Goal: Task Accomplishment & Management: Manage account settings

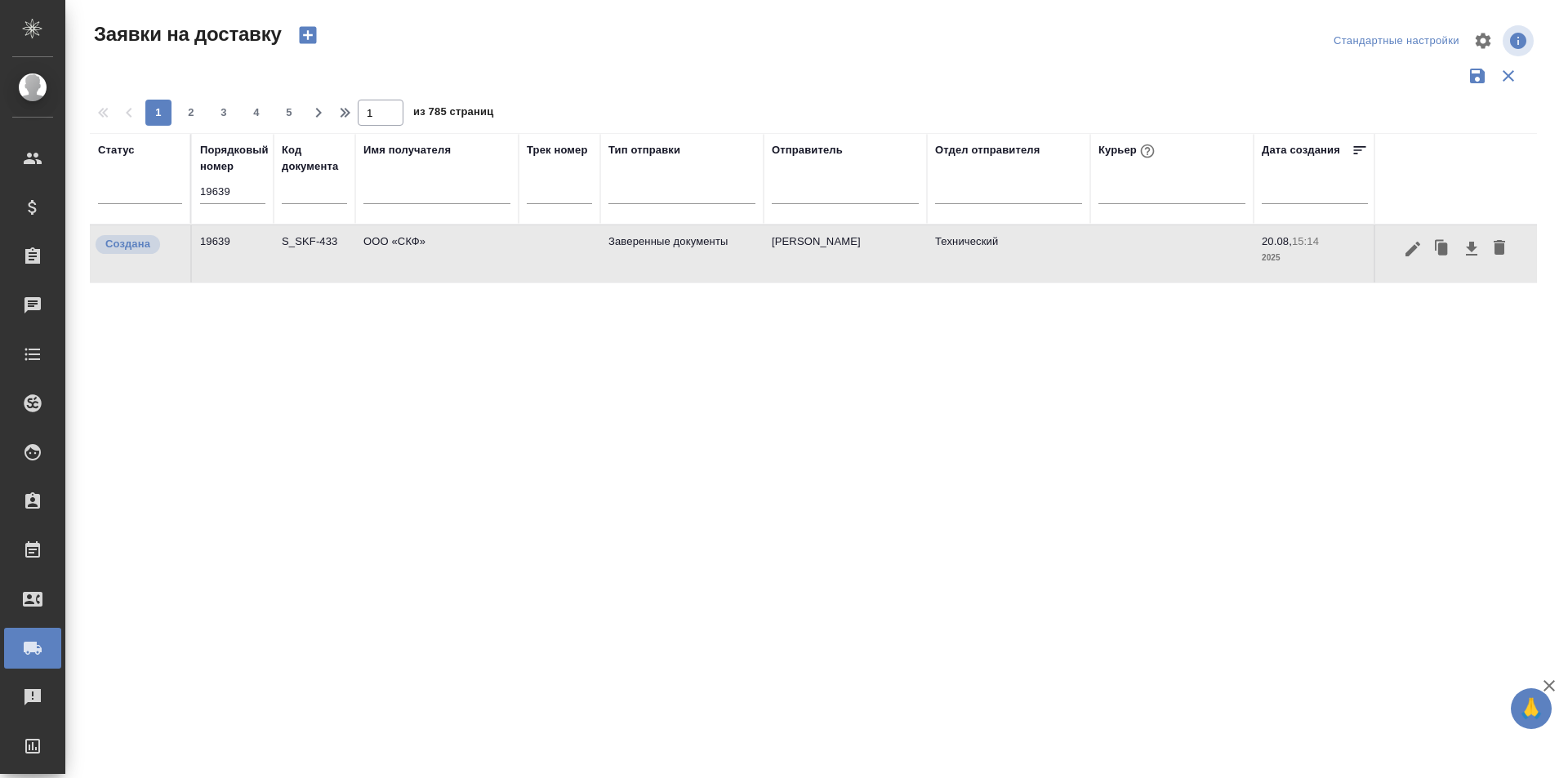
click at [255, 199] on input "19639" at bounding box center [232, 192] width 65 height 23
paste input "51"
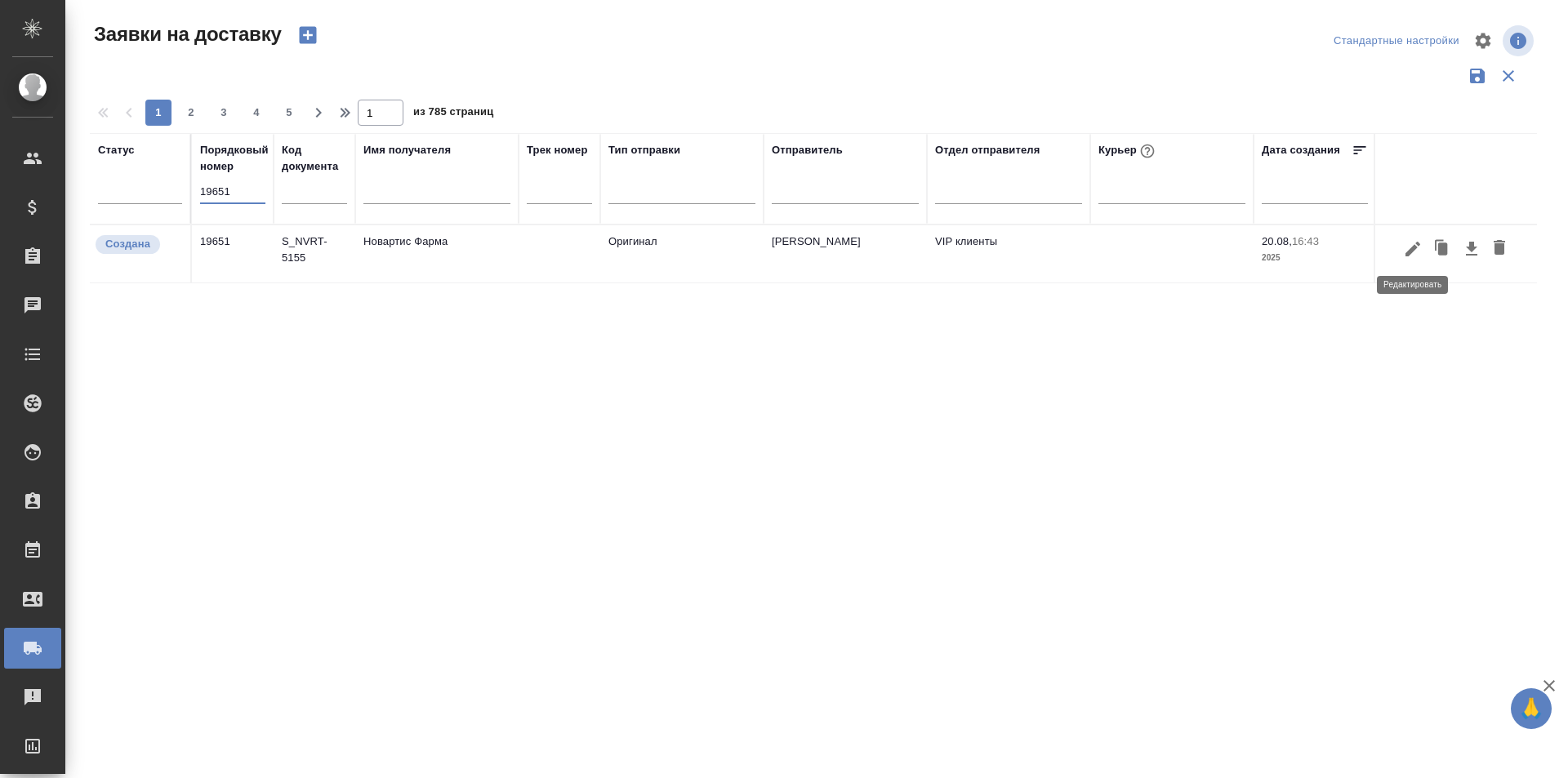
type input "19651"
click at [1410, 255] on icon "button" at bounding box center [1413, 249] width 20 height 20
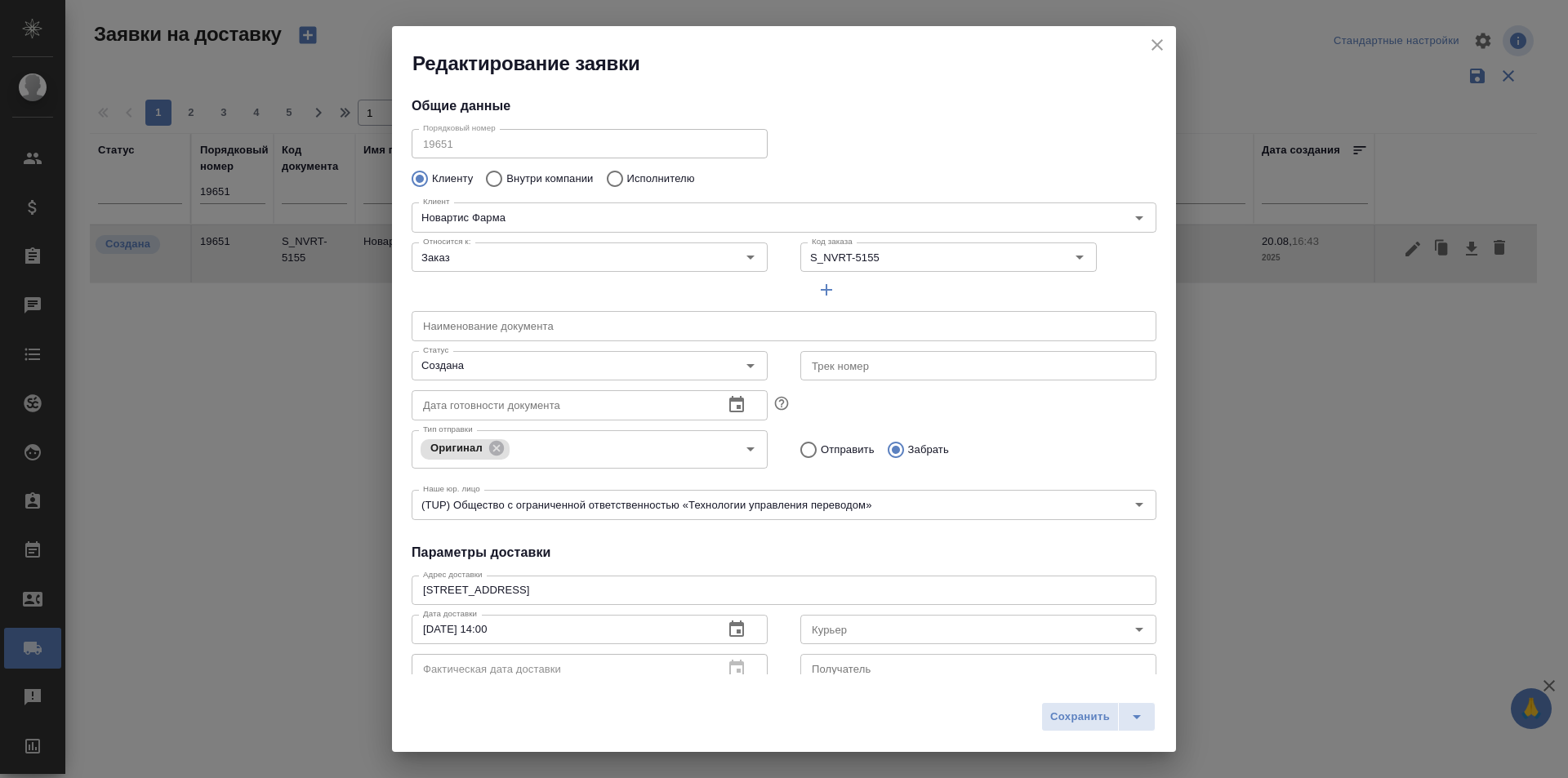
type input "[PERSON_NAME]"
click at [574, 370] on input "Создана" at bounding box center [562, 365] width 291 height 20
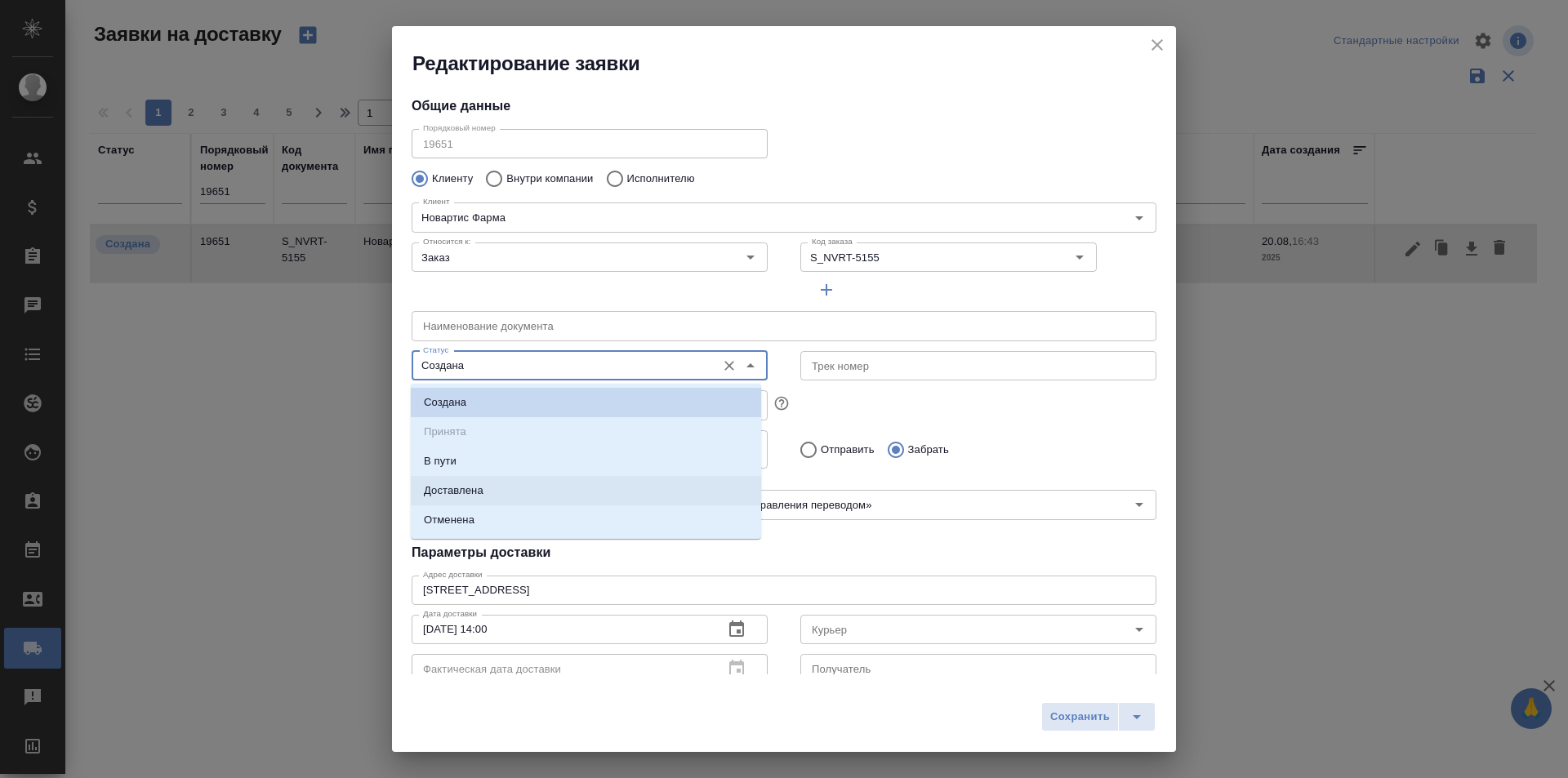
click at [539, 494] on li "Доставлена" at bounding box center [586, 490] width 350 height 29
type input "Доставлена"
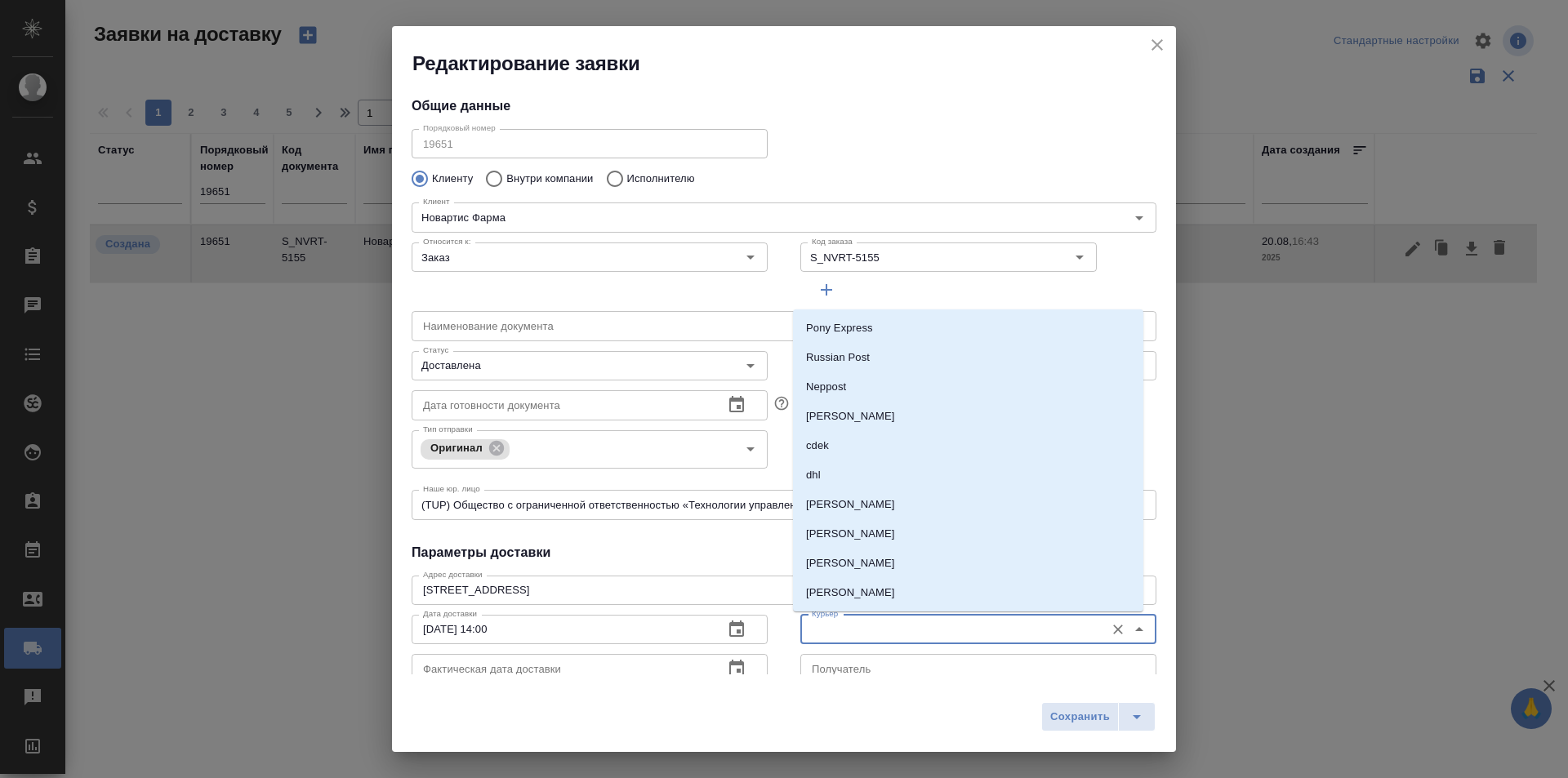
click at [881, 635] on input "Курьер" at bounding box center [951, 629] width 291 height 20
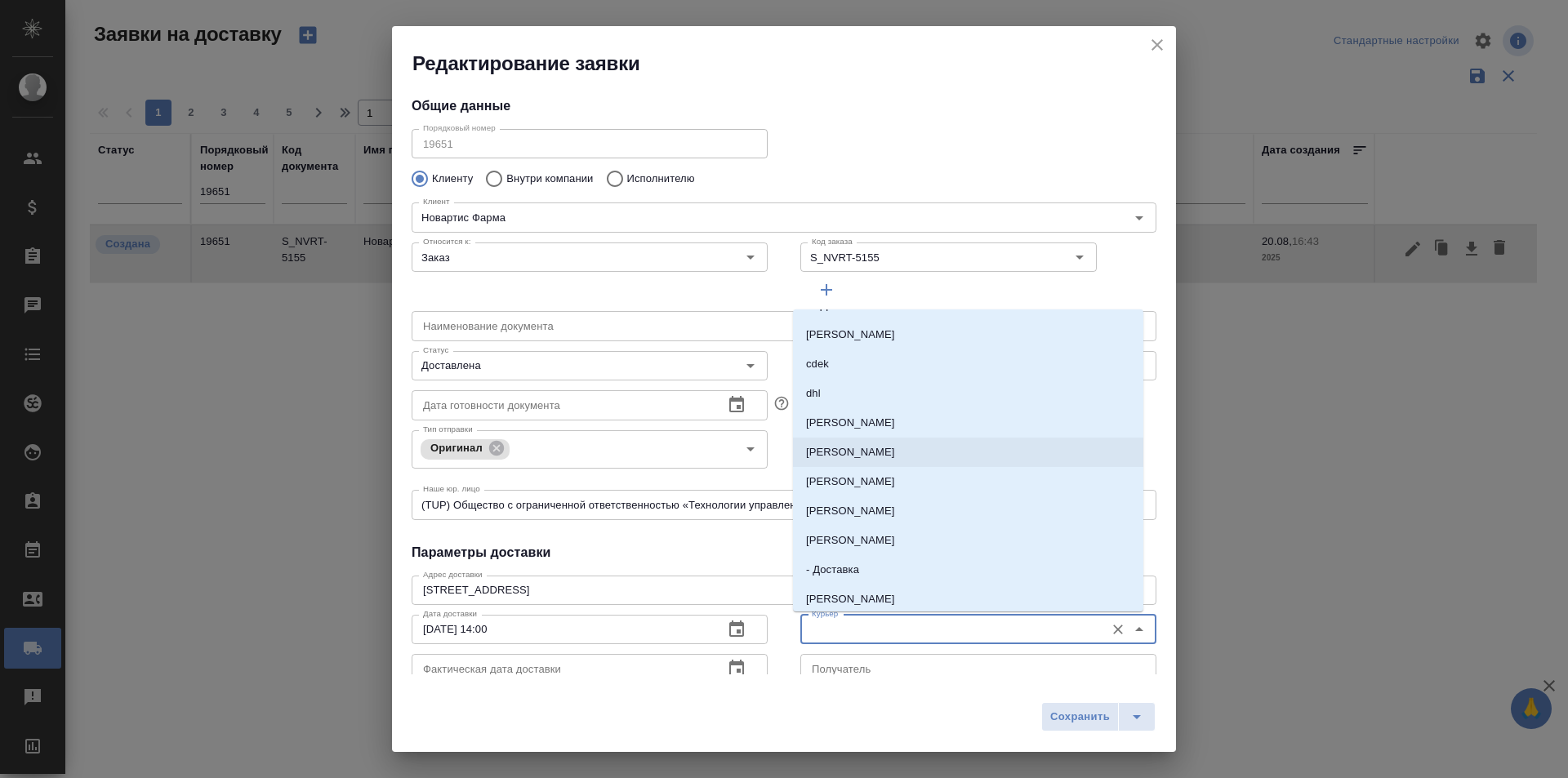
click at [888, 536] on p "[PERSON_NAME]" at bounding box center [851, 540] width 89 height 16
type input "[PERSON_NAME]"
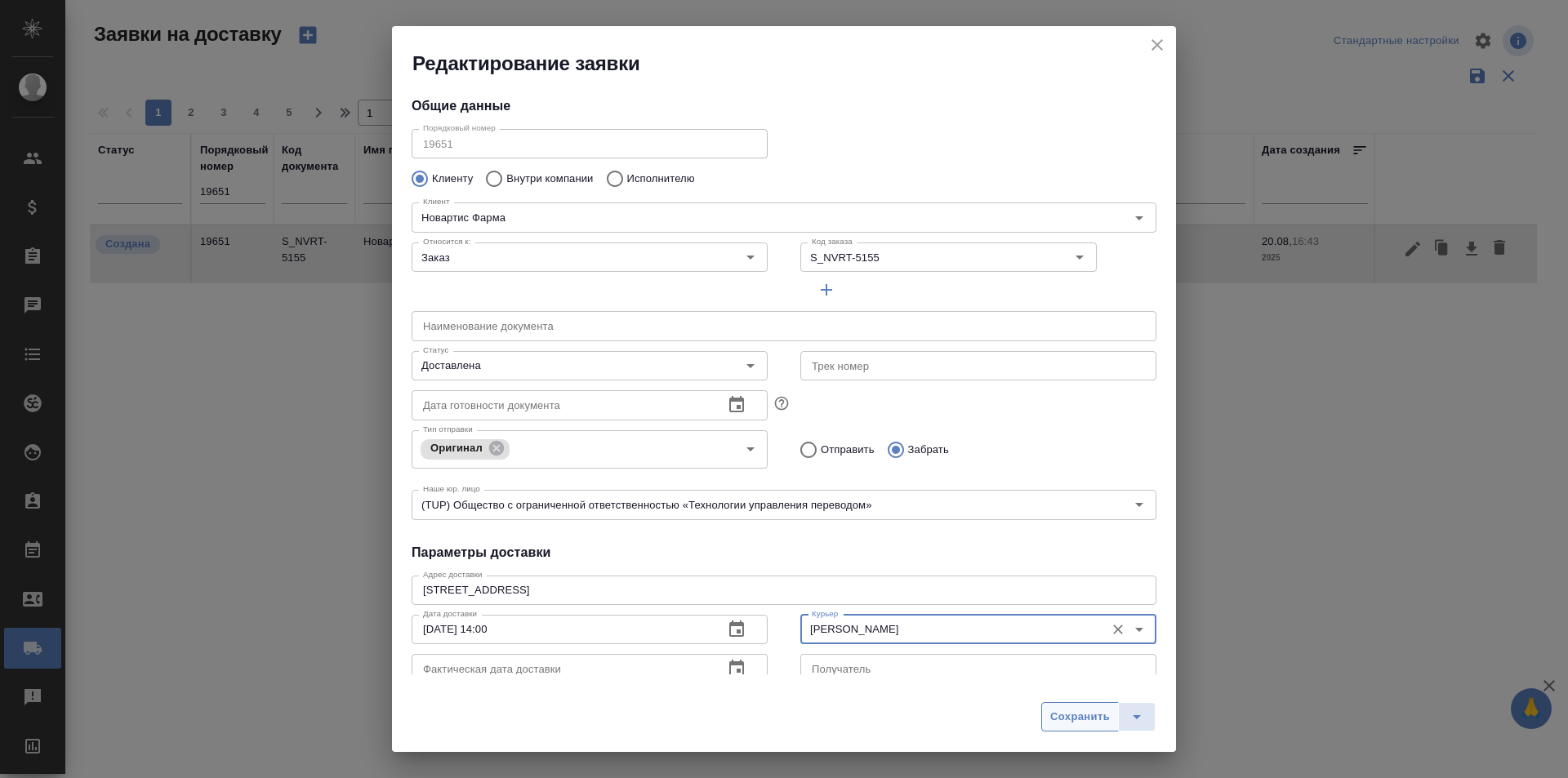
click at [1045, 704] on button "Сохранить" at bounding box center [1080, 716] width 78 height 29
type input "Создана"
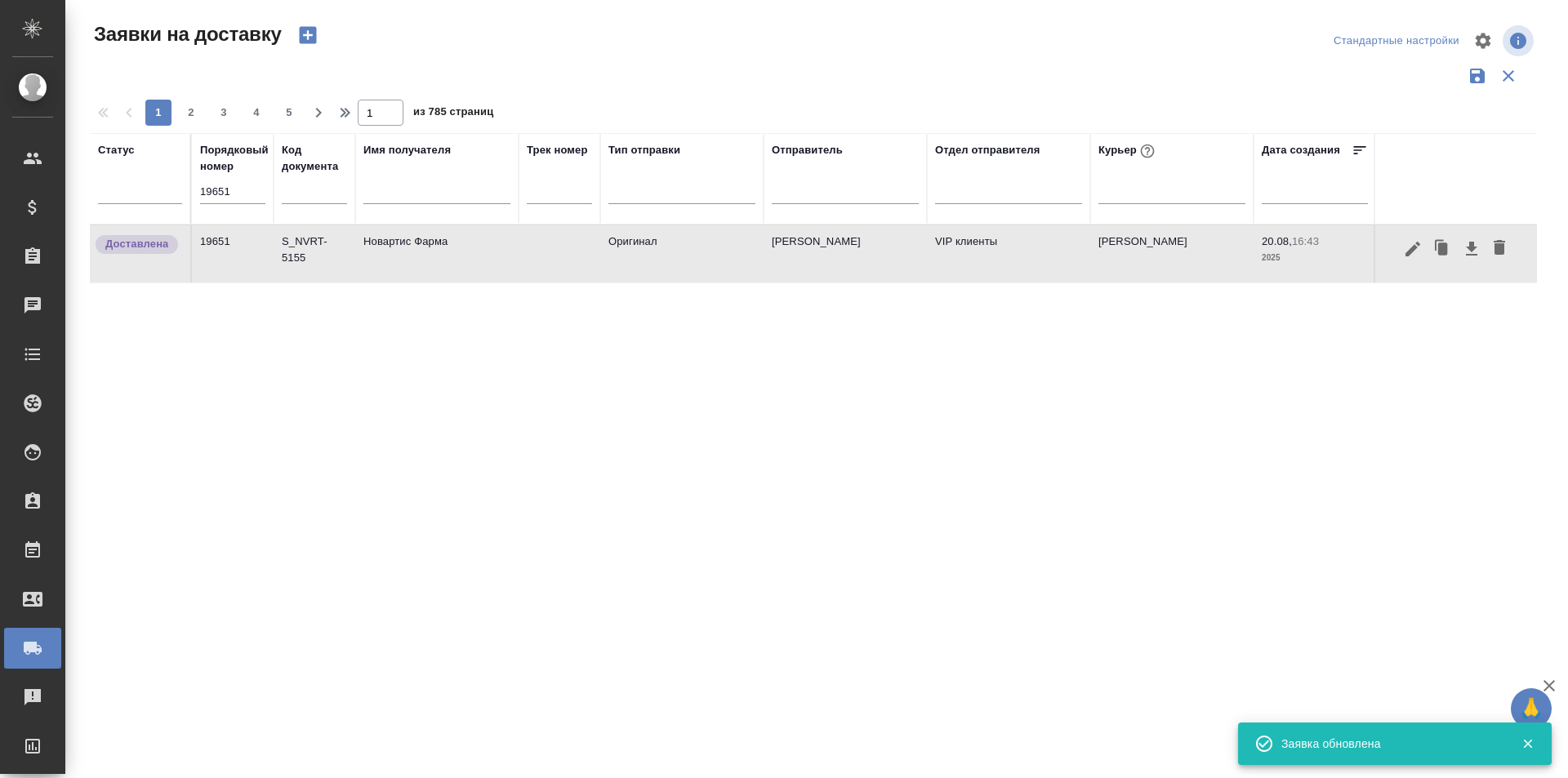
click at [258, 182] on div "Порядковый номер 19651" at bounding box center [232, 179] width 65 height 74
click at [254, 189] on input "19651" at bounding box center [232, 192] width 65 height 23
paste input "21"
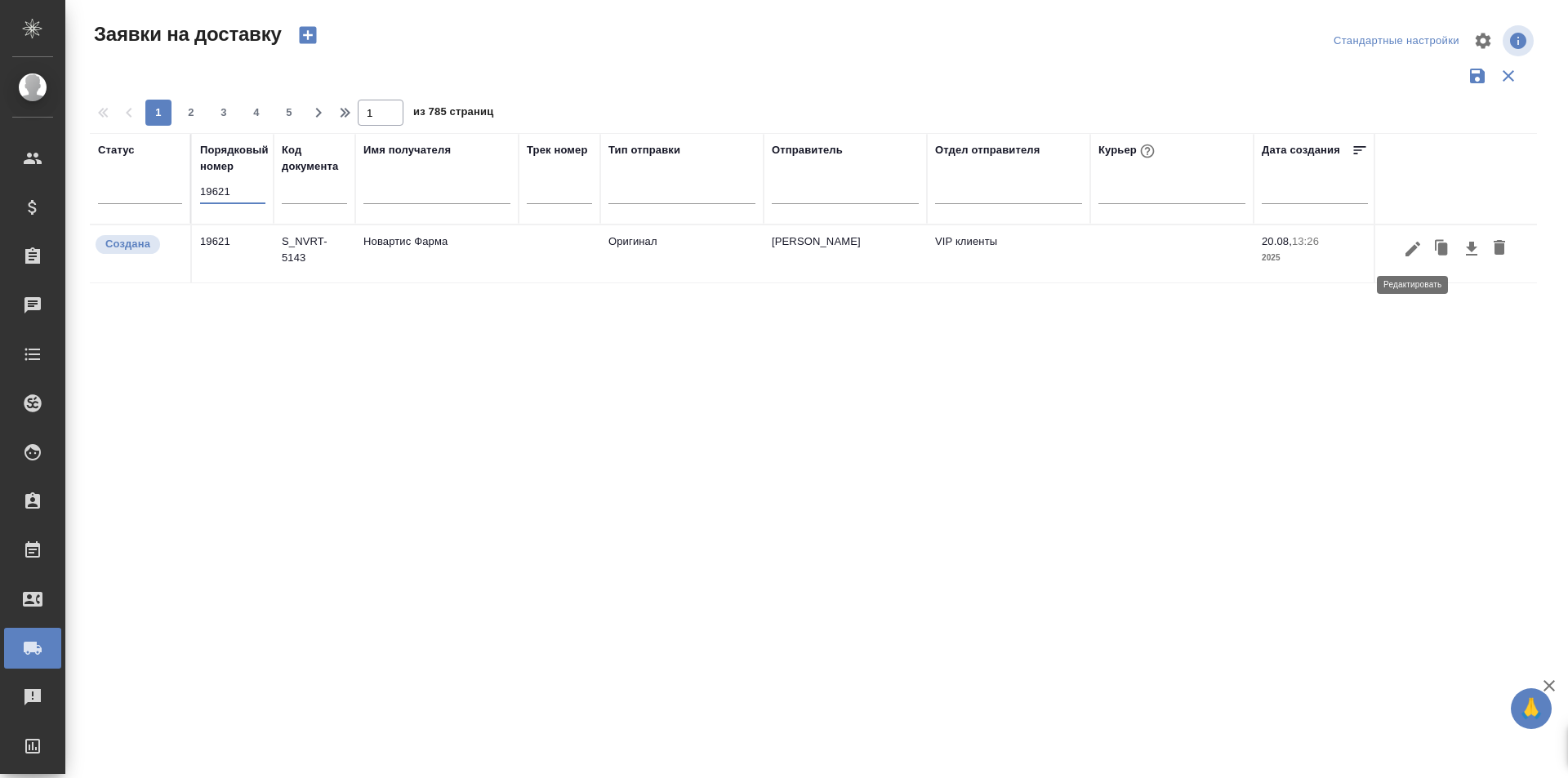
type input "19621"
click at [1411, 251] on icon "button" at bounding box center [1413, 249] width 15 height 15
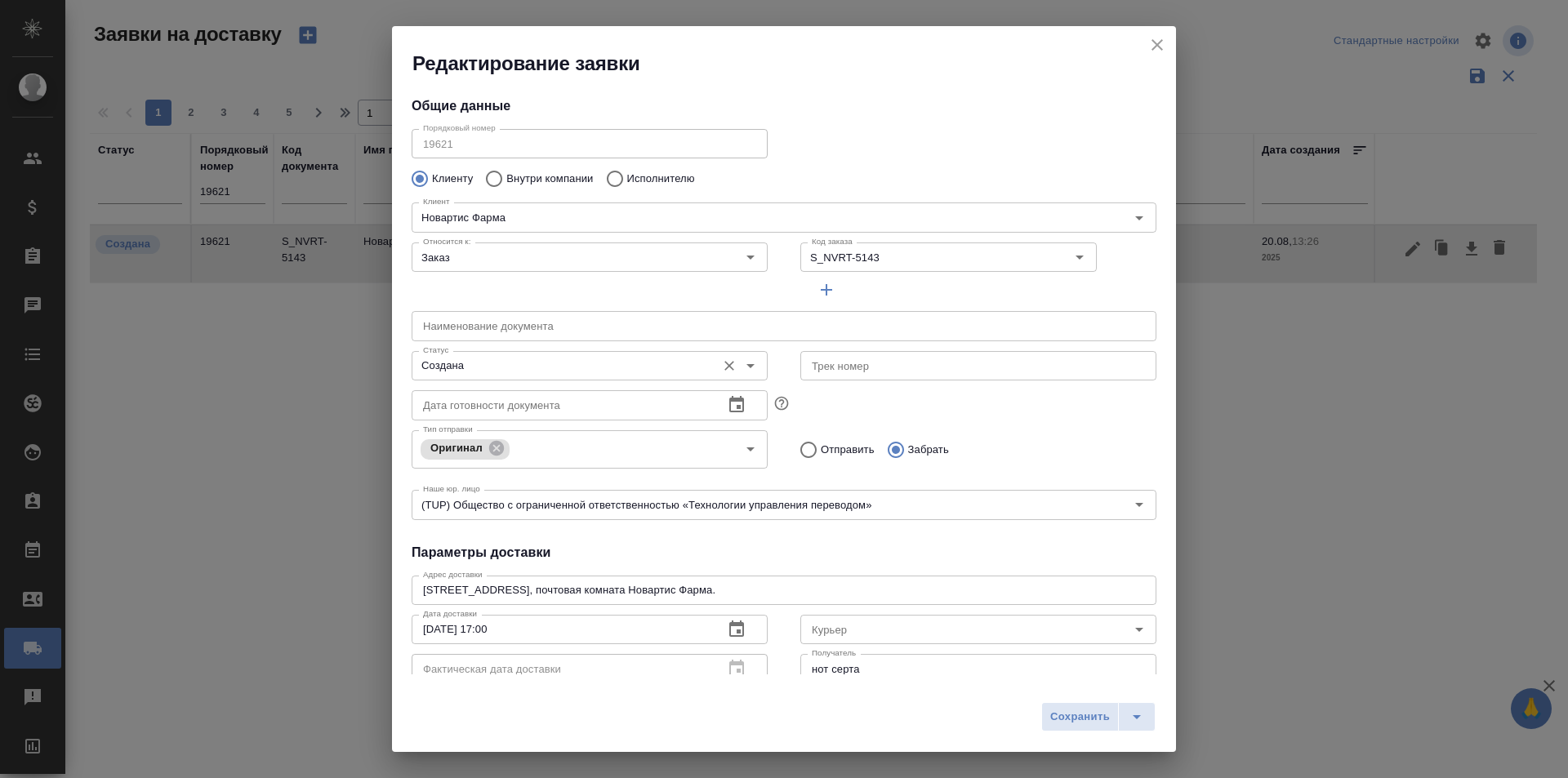
click at [566, 367] on input "Создана" at bounding box center [562, 365] width 291 height 20
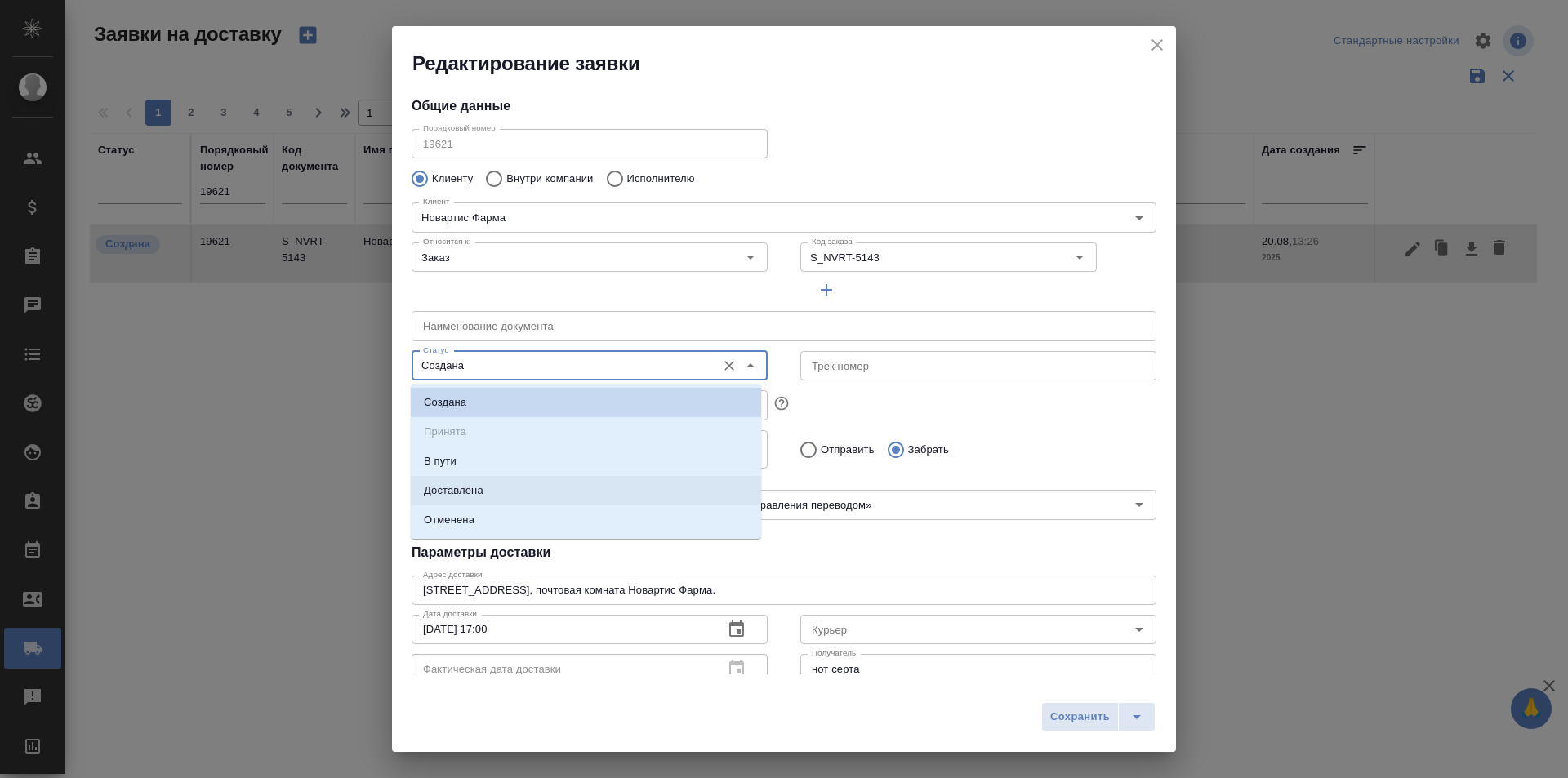
click at [522, 489] on li "Доставлена" at bounding box center [586, 490] width 350 height 29
type input "Доставлена"
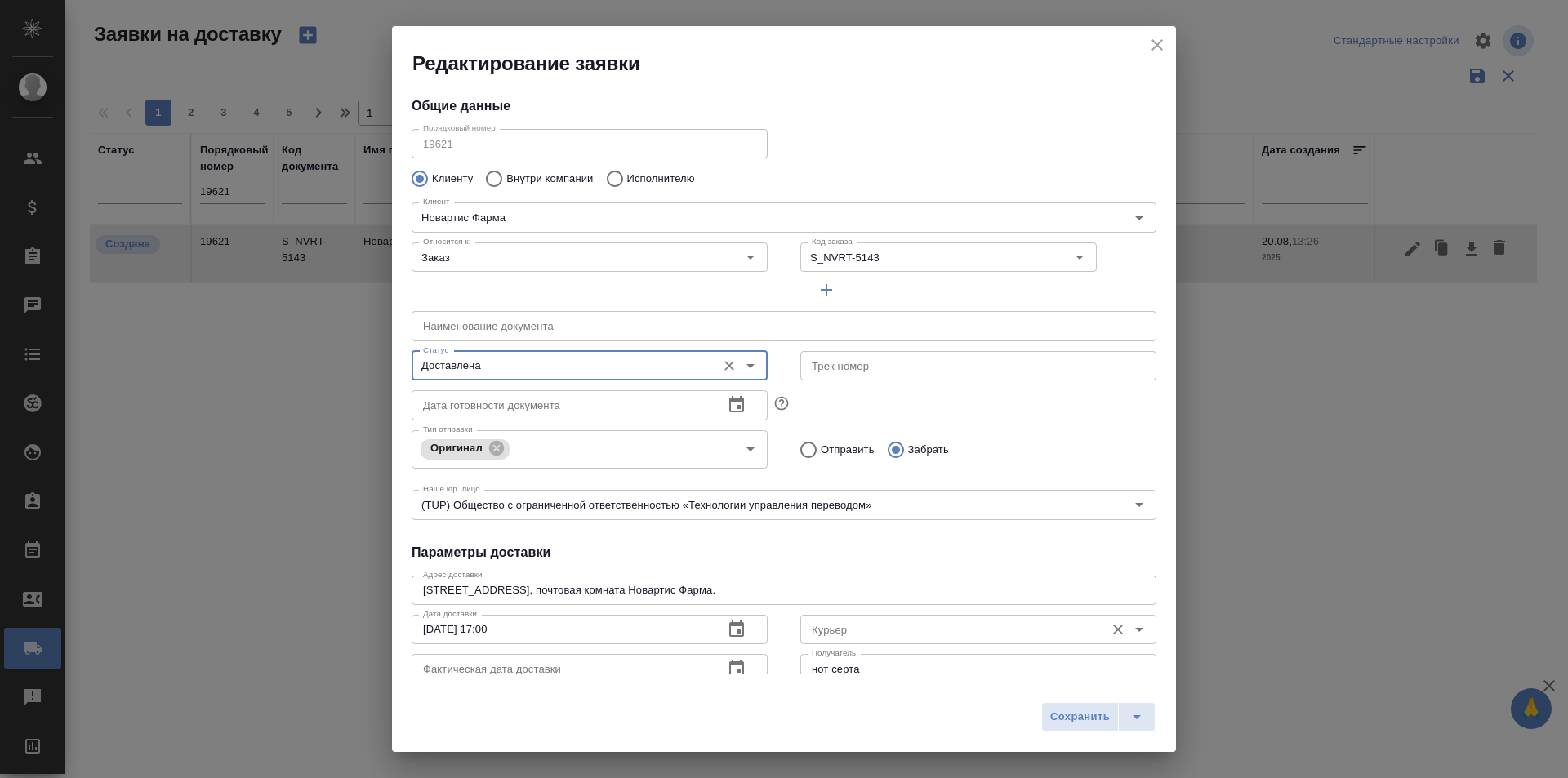
click at [801, 613] on div "[PERSON_NAME]" at bounding box center [978, 628] width 356 height 39
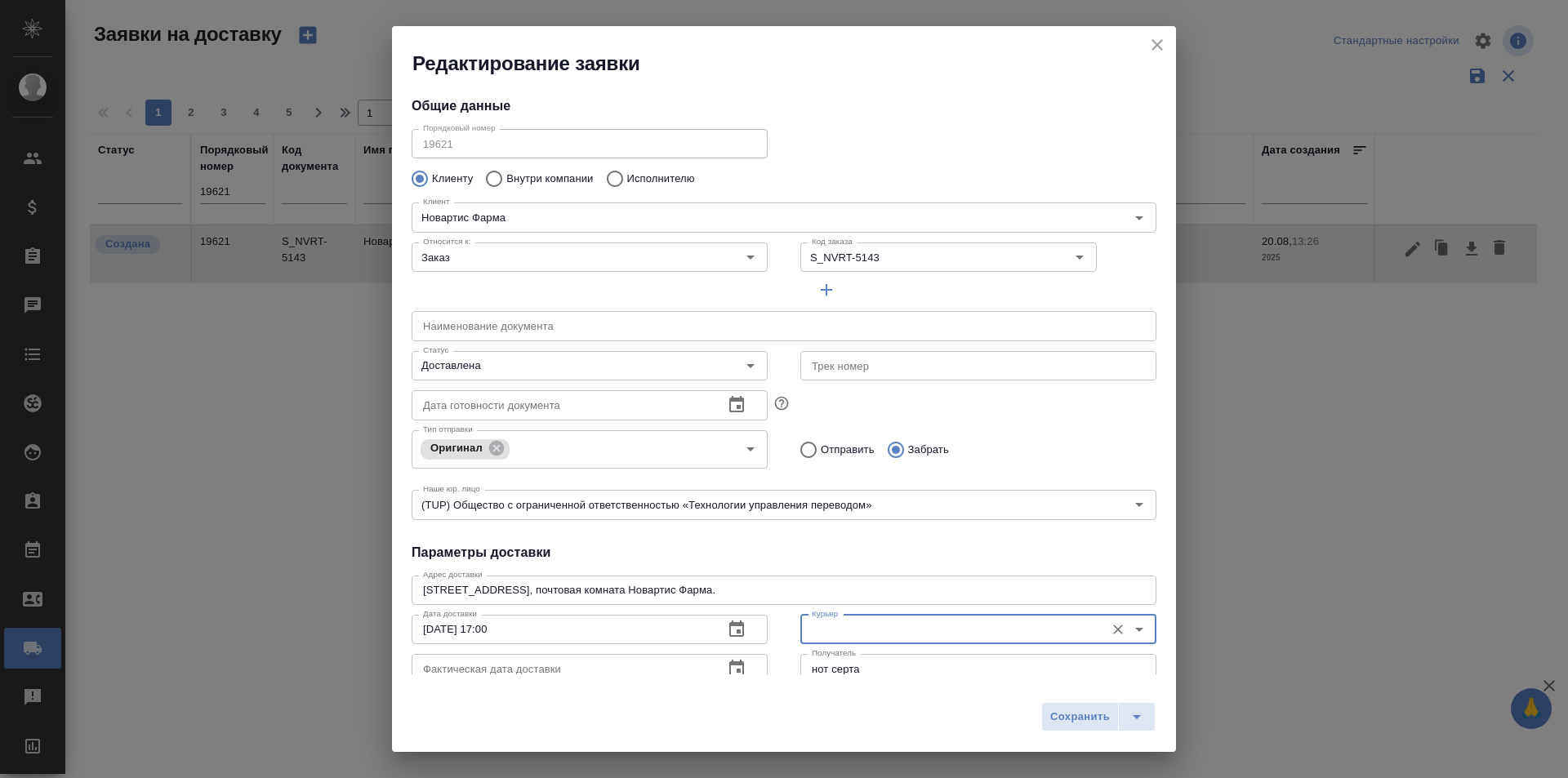
click at [831, 629] on input "Курьер" at bounding box center [951, 629] width 291 height 20
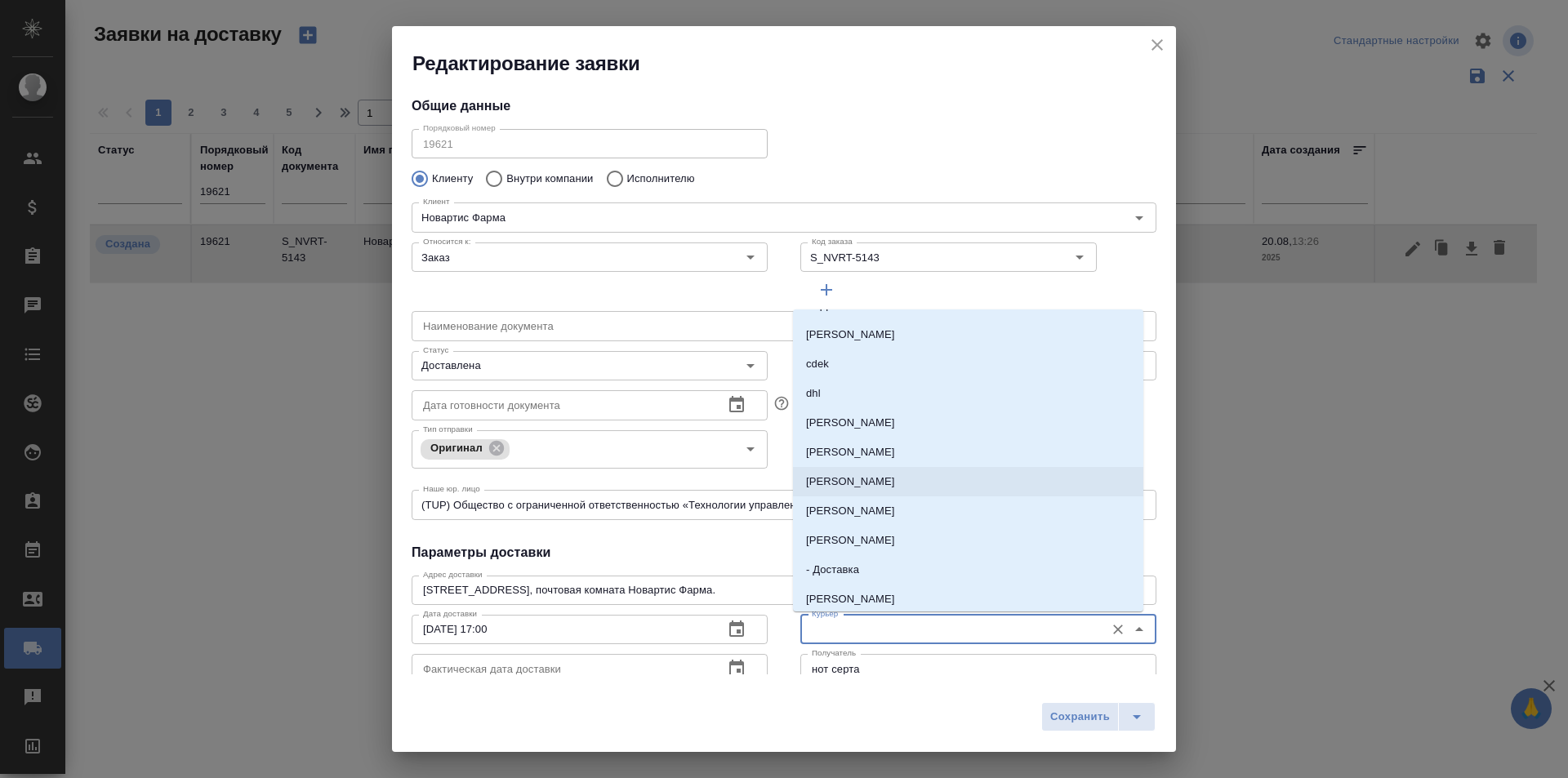
click at [860, 539] on p "[PERSON_NAME]" at bounding box center [851, 540] width 89 height 16
type input "[PERSON_NAME]"
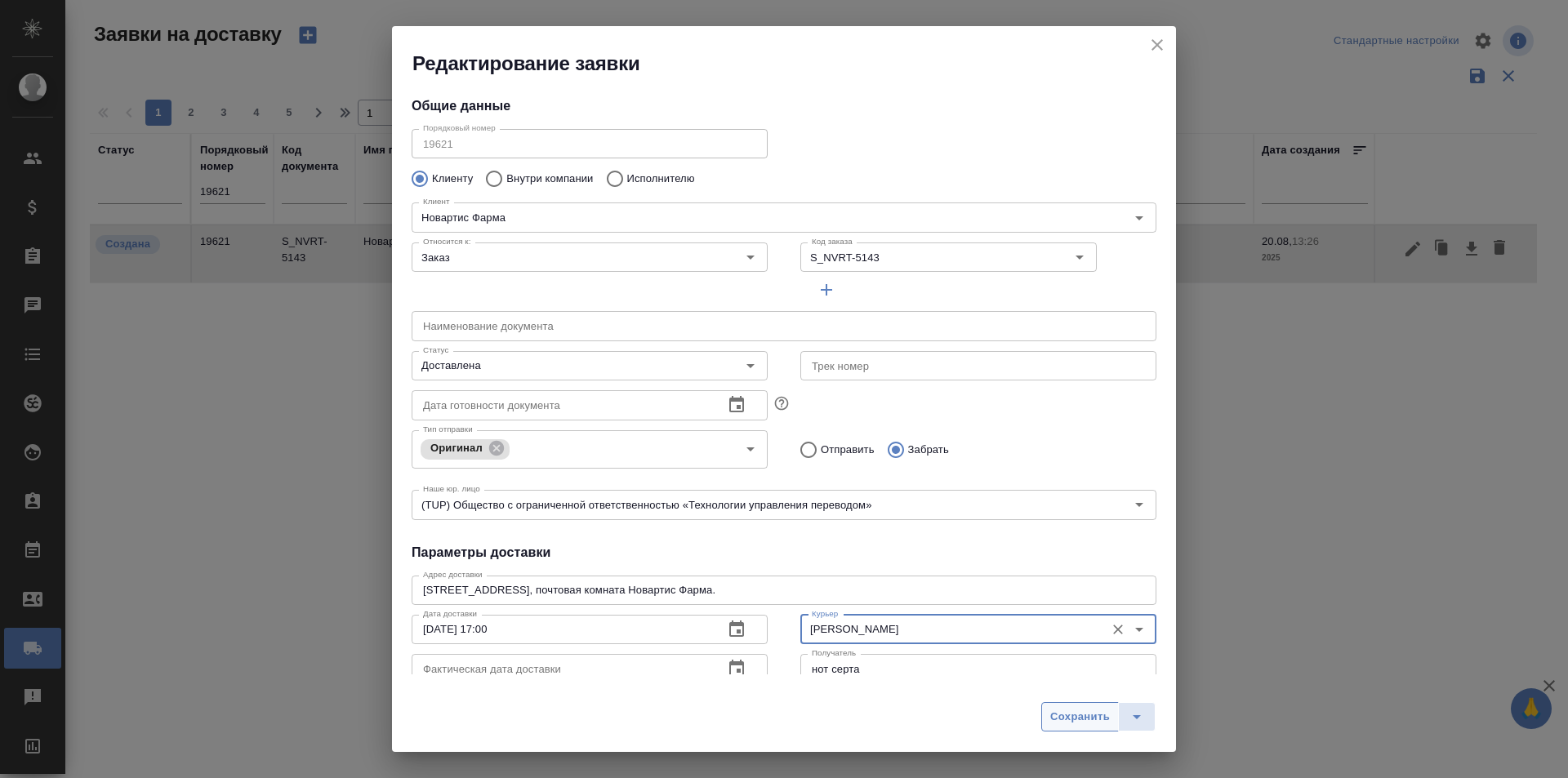
click at [1060, 705] on button "Сохранить" at bounding box center [1080, 716] width 78 height 29
type input "Создана"
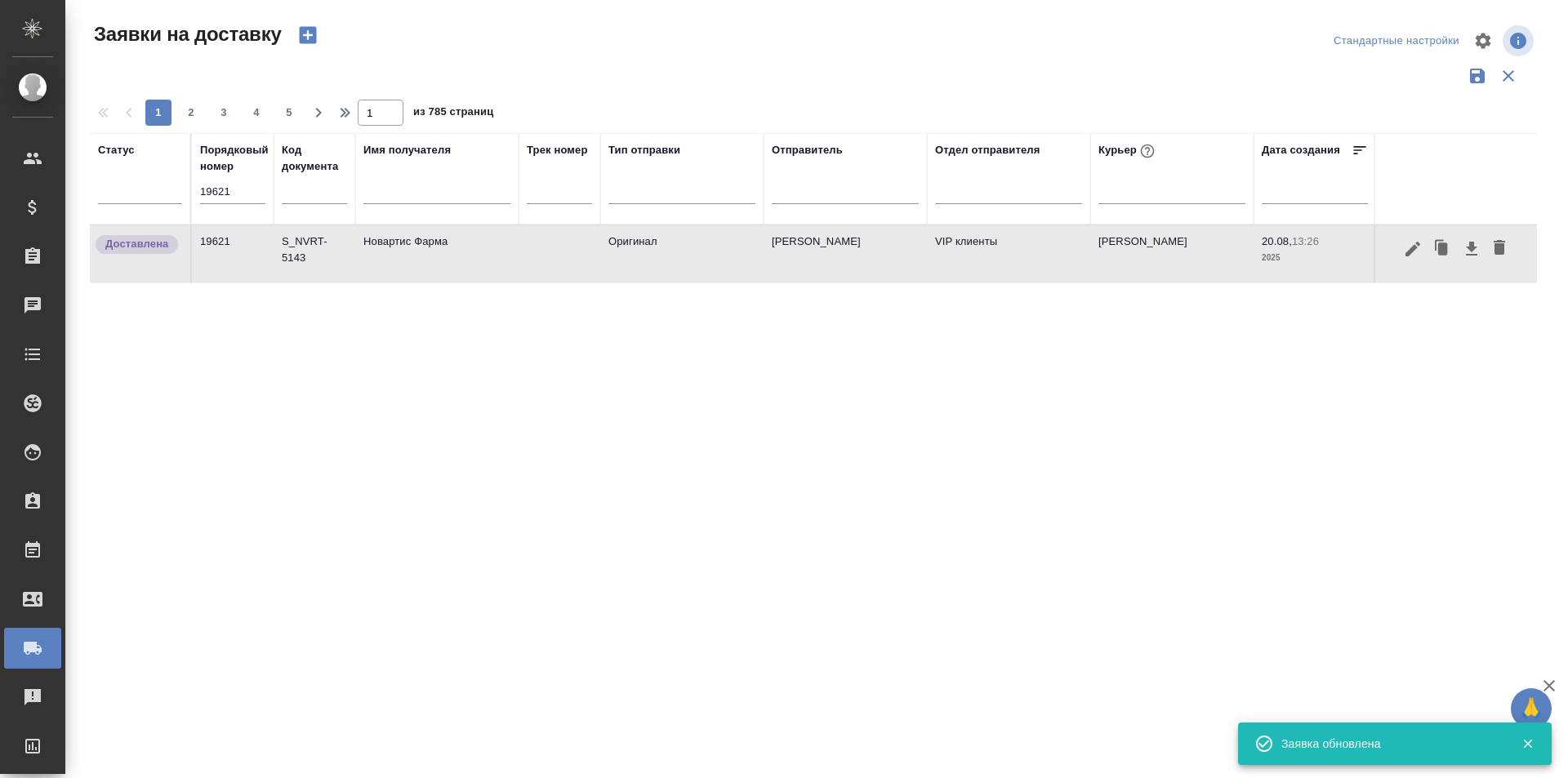
click at [243, 196] on input "19621" at bounding box center [232, 192] width 65 height 23
paste input "68"
type input "19668"
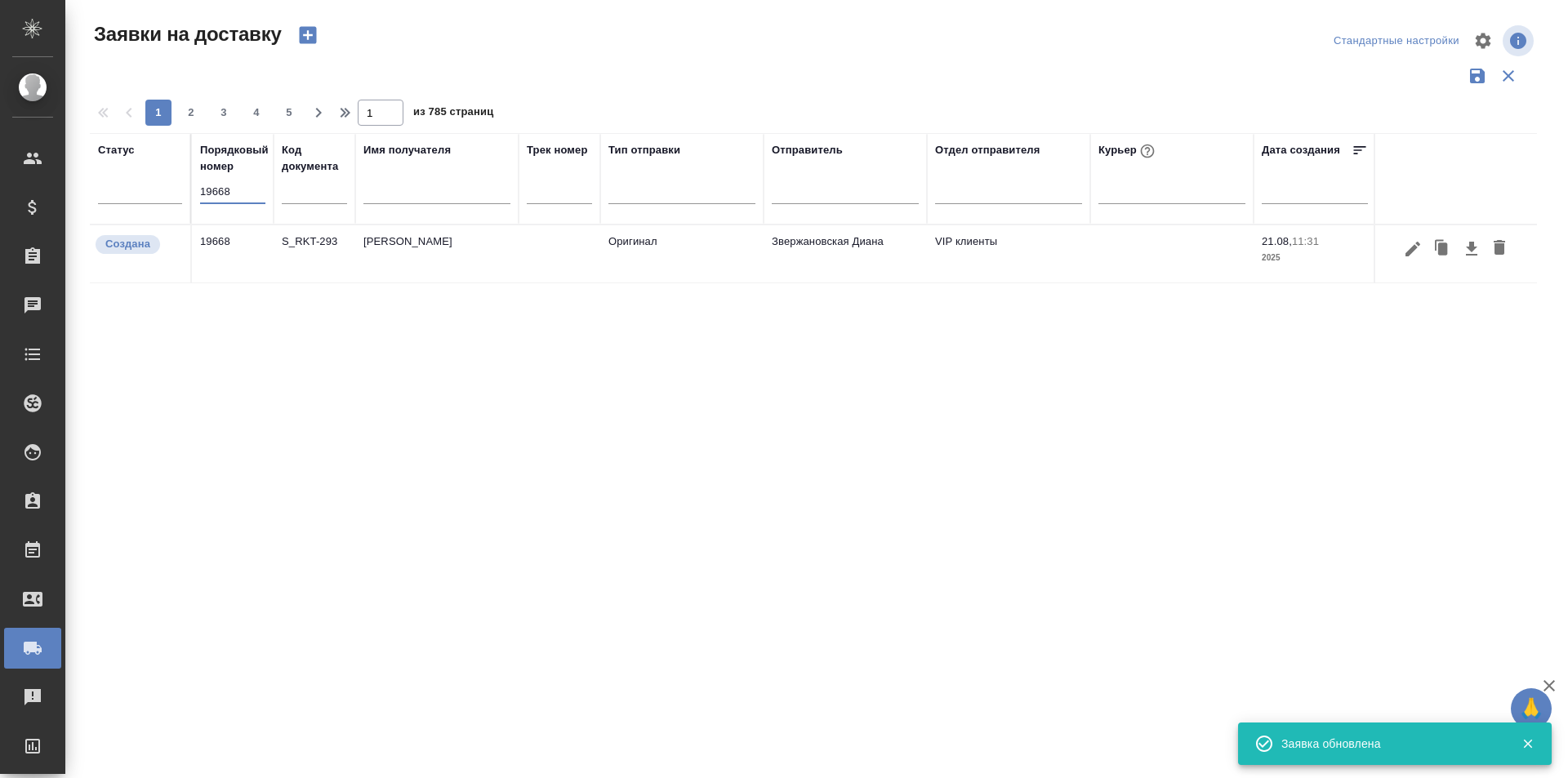
click at [1418, 253] on icon "button" at bounding box center [1413, 249] width 20 height 20
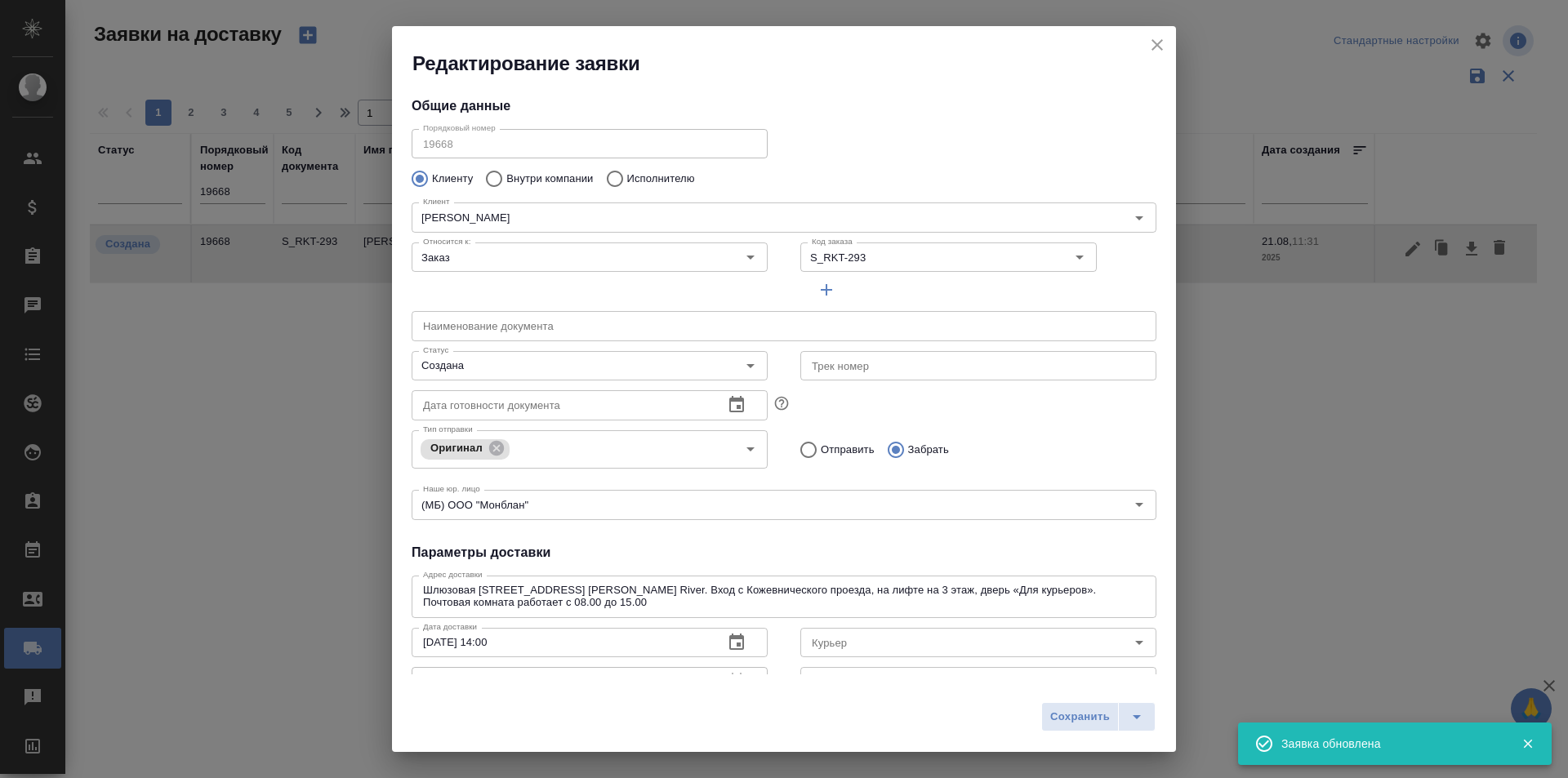
type input "[PERSON_NAME]"
type input "[PHONE_NUMBER]"
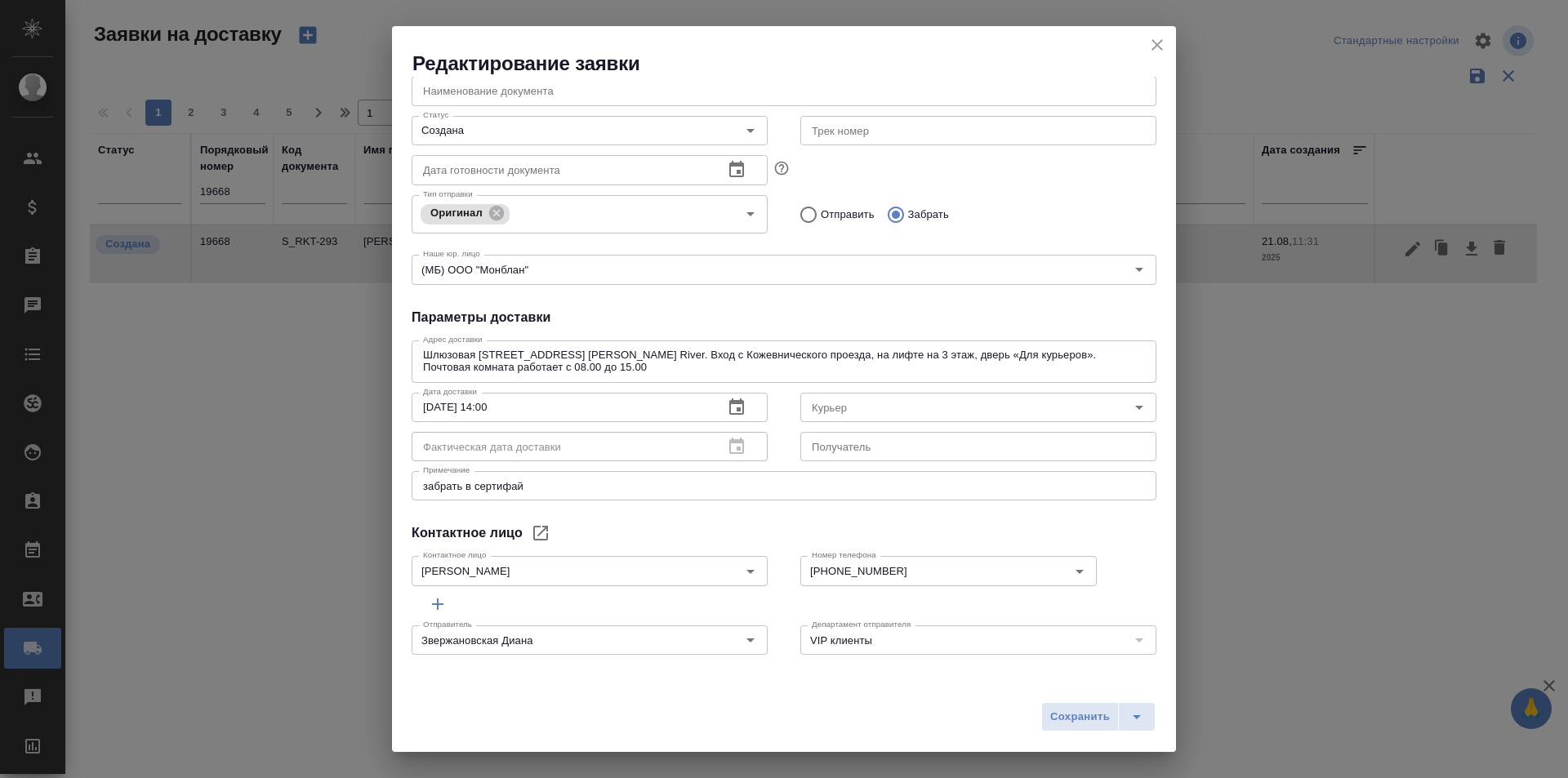
scroll to position [0, 0]
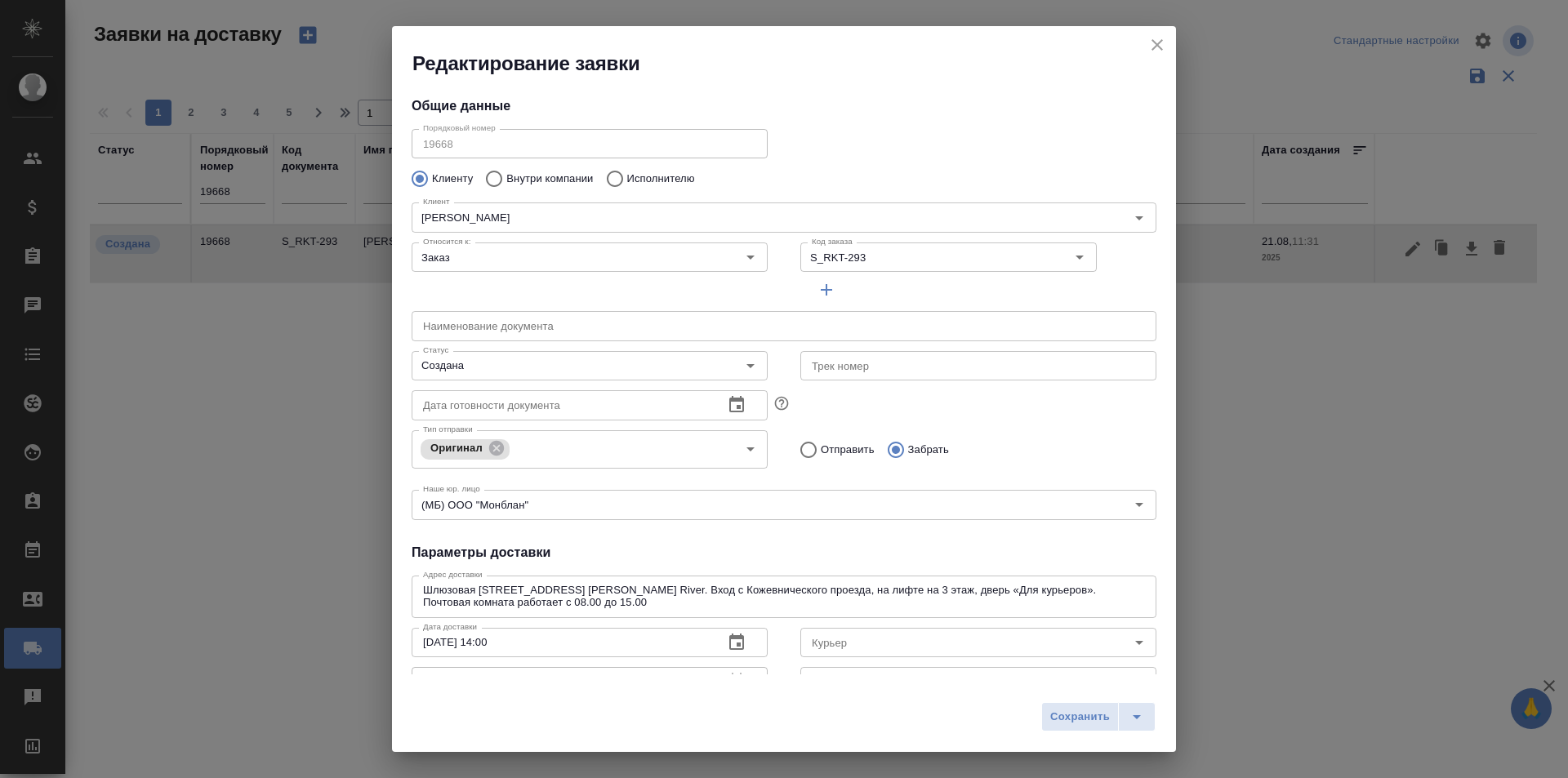
click at [1162, 57] on h2 "Редактирование заявки" at bounding box center [794, 64] width 764 height 27
click at [1166, 45] on icon "close" at bounding box center [1157, 44] width 20 height 20
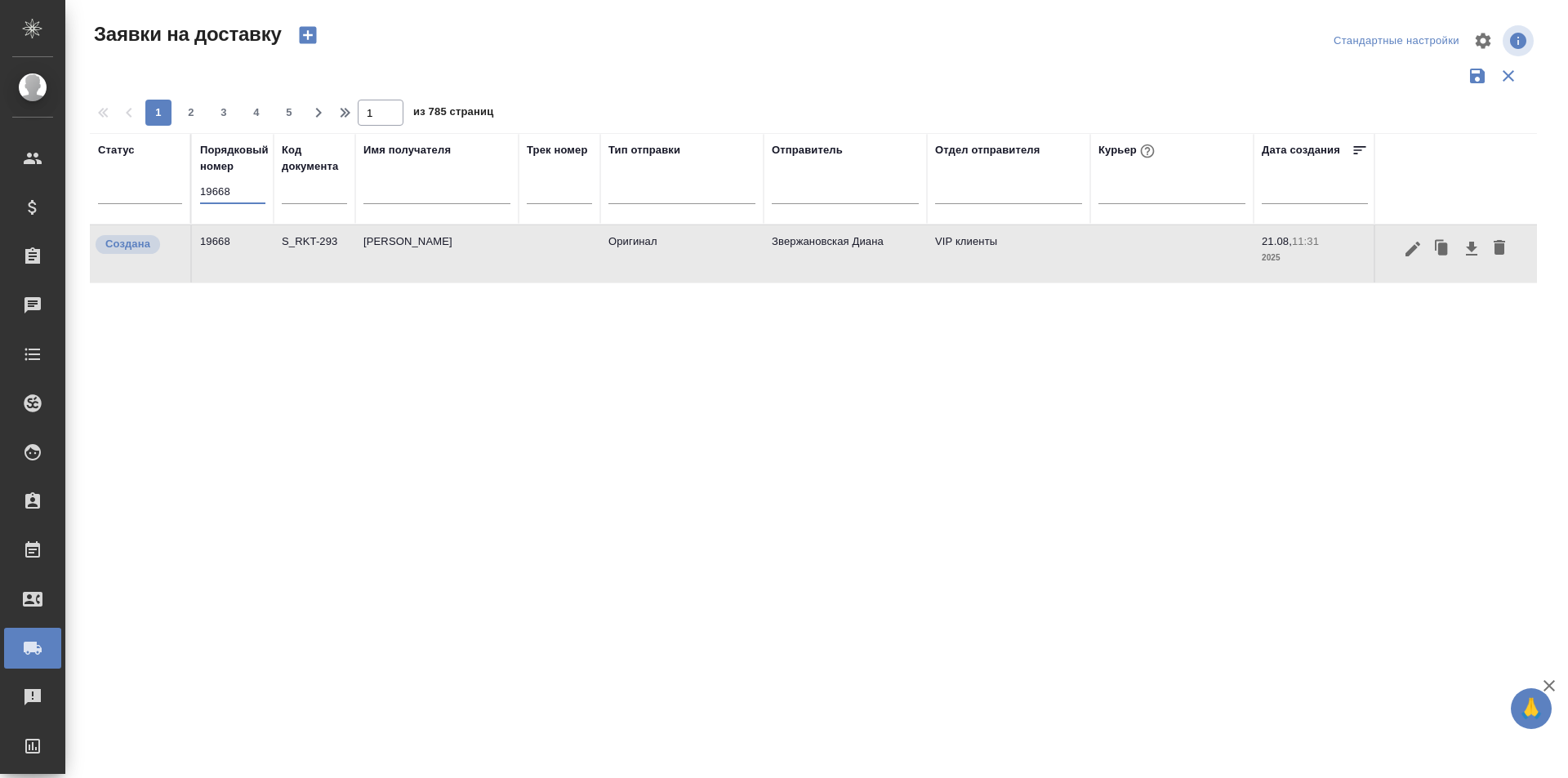
click at [221, 187] on input "19668" at bounding box center [232, 192] width 65 height 23
paste input "578"
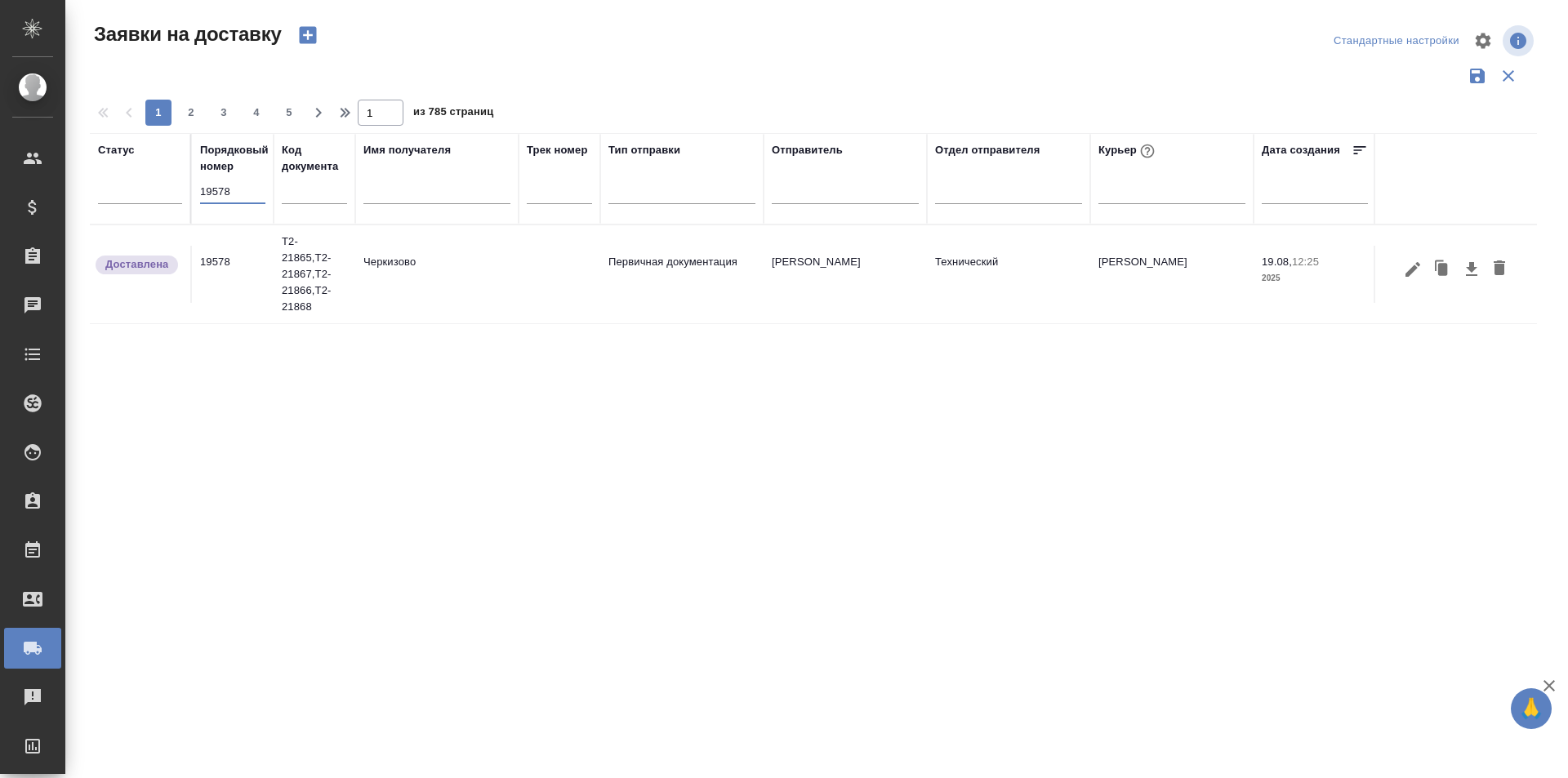
type input "19578"
